Goal: Learn about a topic

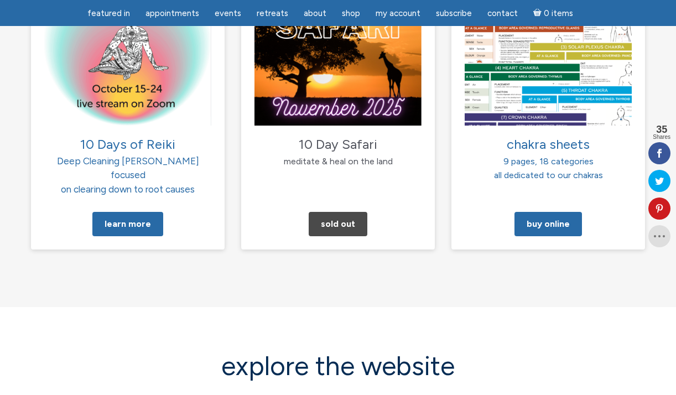
scroll to position [1228, 0]
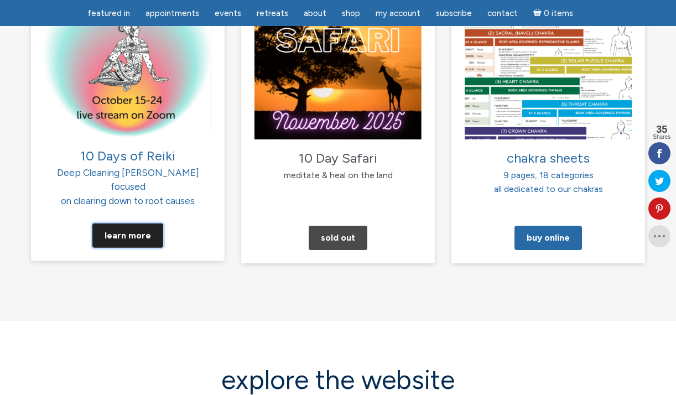
click at [132, 223] on link "Learn More" at bounding box center [127, 235] width 71 height 24
